Goal: Information Seeking & Learning: Learn about a topic

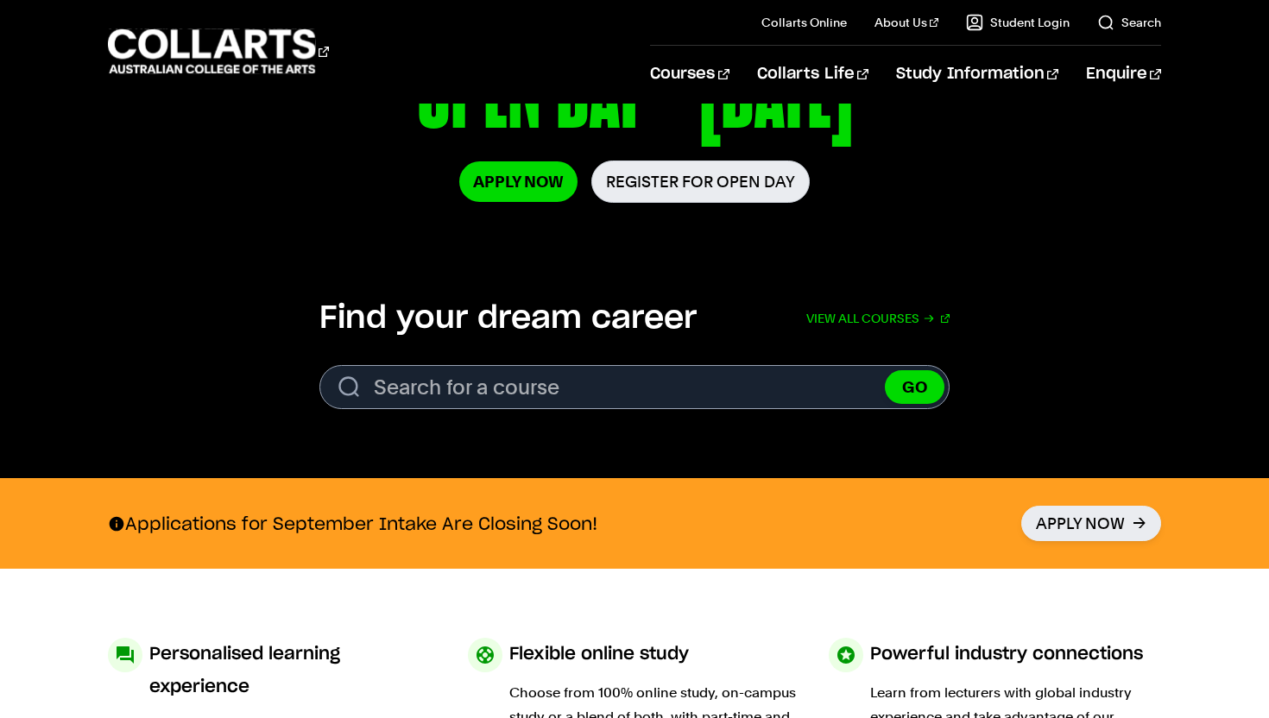
scroll to position [342, 0]
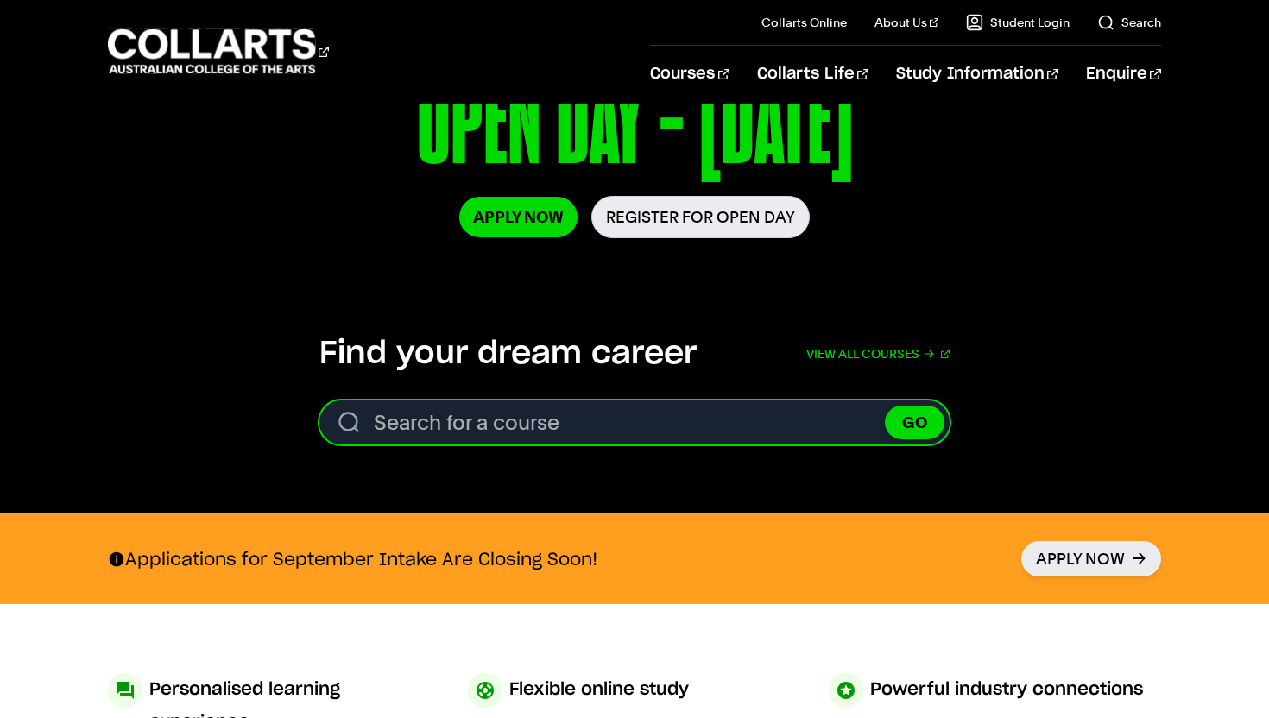
click at [793, 421] on input "Search for a course" at bounding box center [635, 423] width 630 height 44
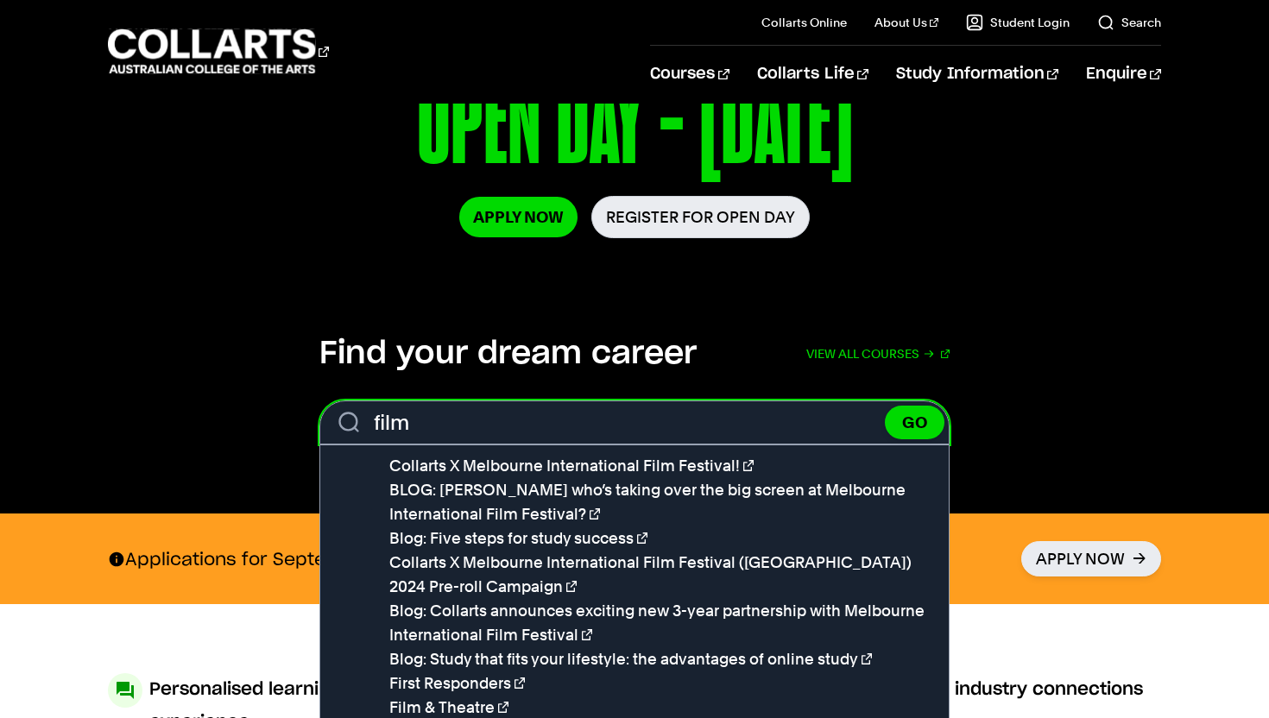
type input "film"
click at [885, 406] on button "GO" at bounding box center [915, 423] width 60 height 34
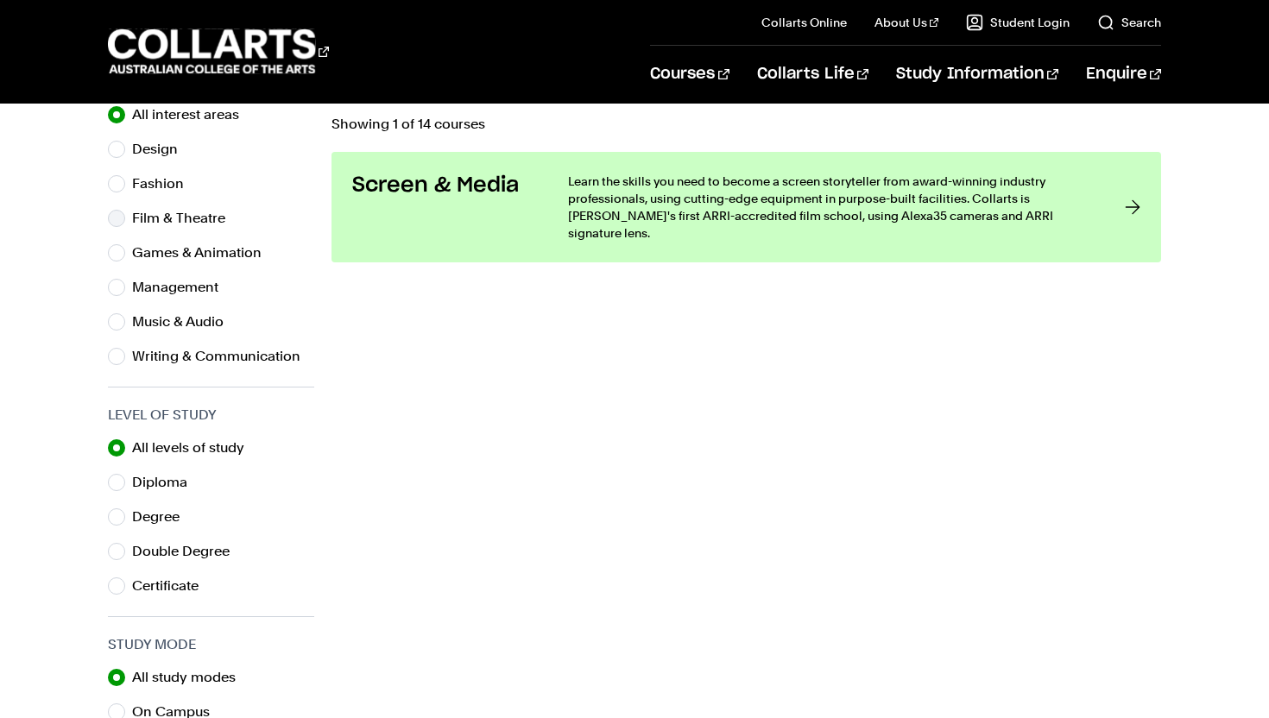
scroll to position [588, 0]
click at [166, 217] on label "Film & Theatre" at bounding box center [185, 218] width 107 height 24
click at [125, 217] on input "Film & Theatre" at bounding box center [116, 217] width 17 height 17
radio input "true"
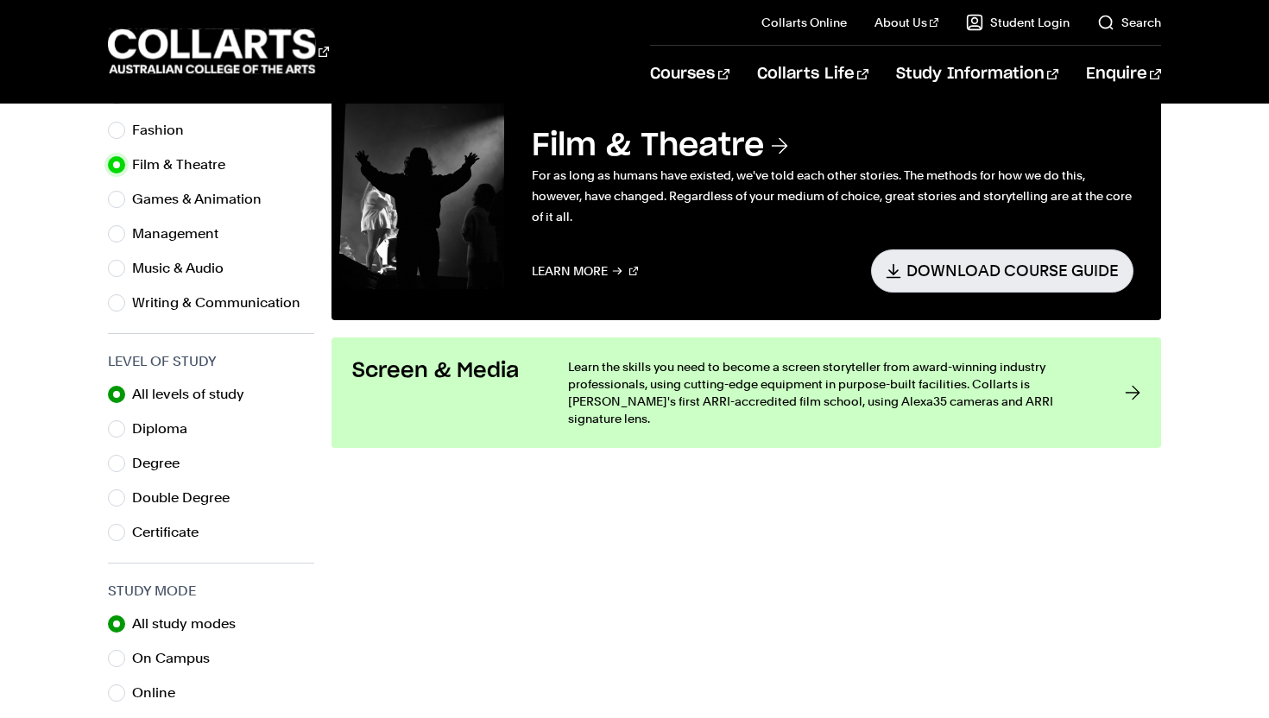
scroll to position [642, 0]
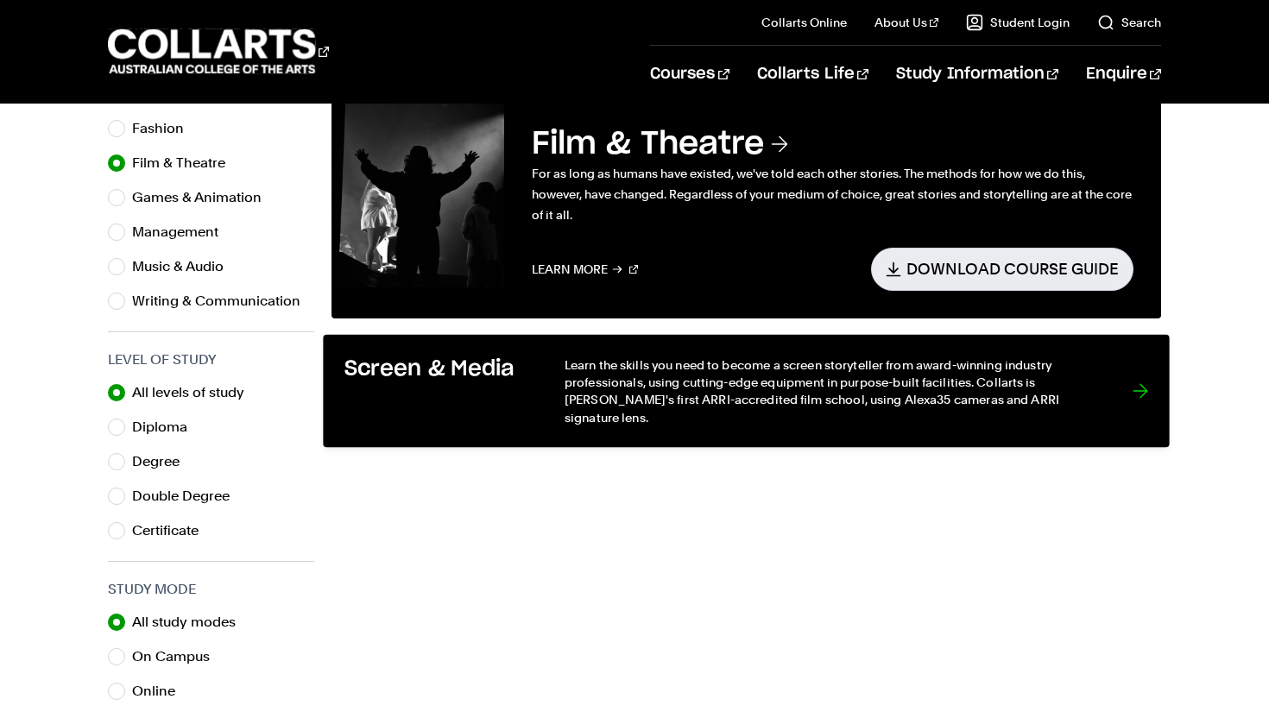
click at [659, 376] on p "Learn the skills you need to become a screen storyteller from award-winning ind…" at bounding box center [831, 391] width 533 height 71
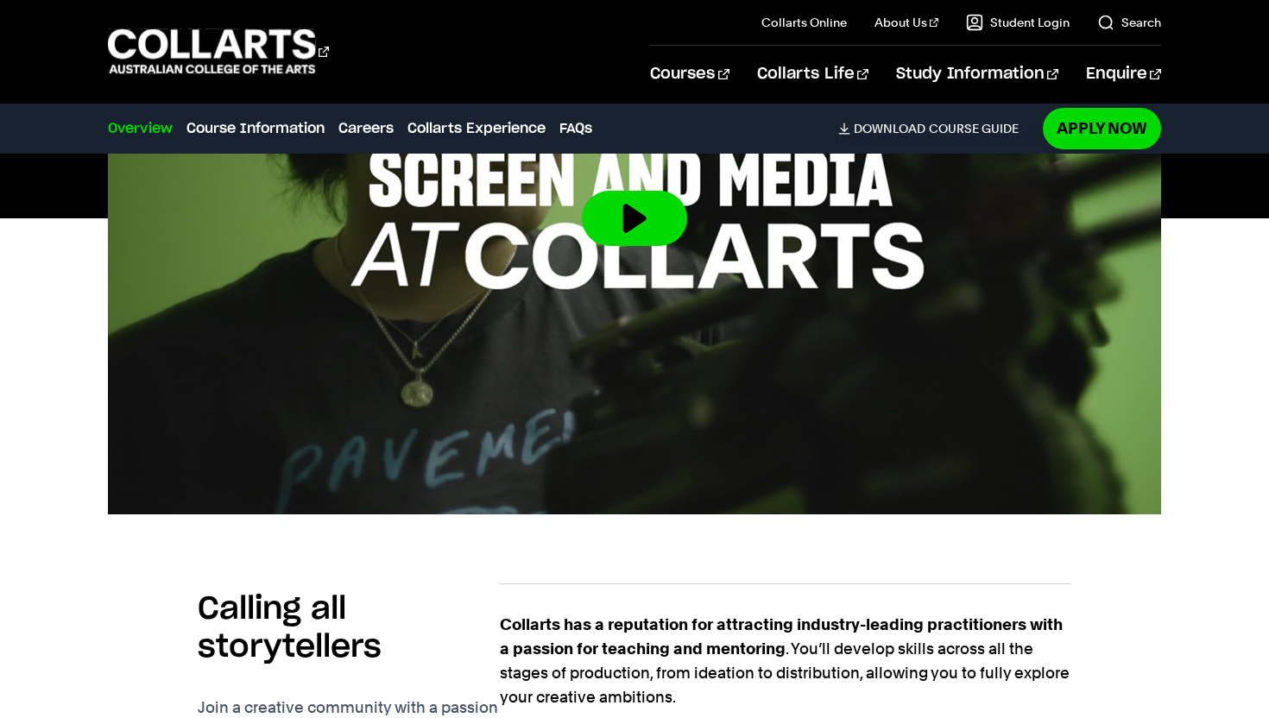
scroll to position [154, 0]
